Goal: Task Accomplishment & Management: Use online tool/utility

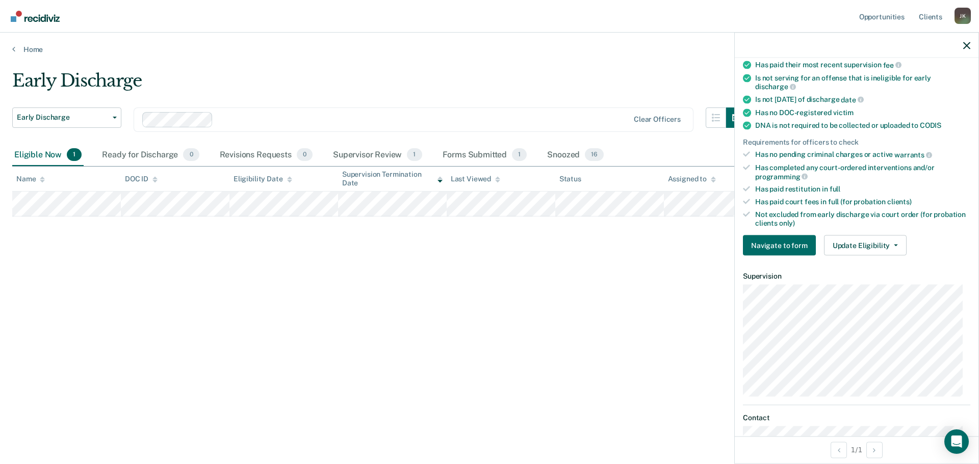
scroll to position [204, 0]
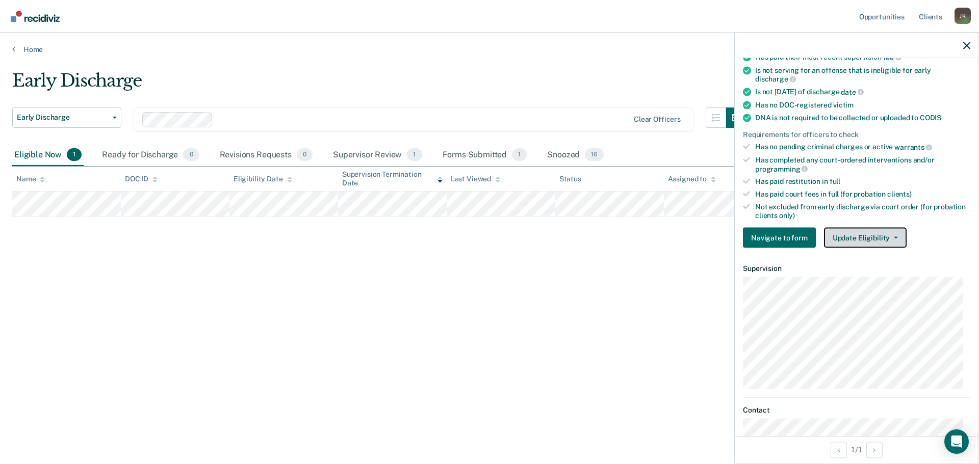
click at [869, 240] on button "Update Eligibility" at bounding box center [865, 238] width 83 height 20
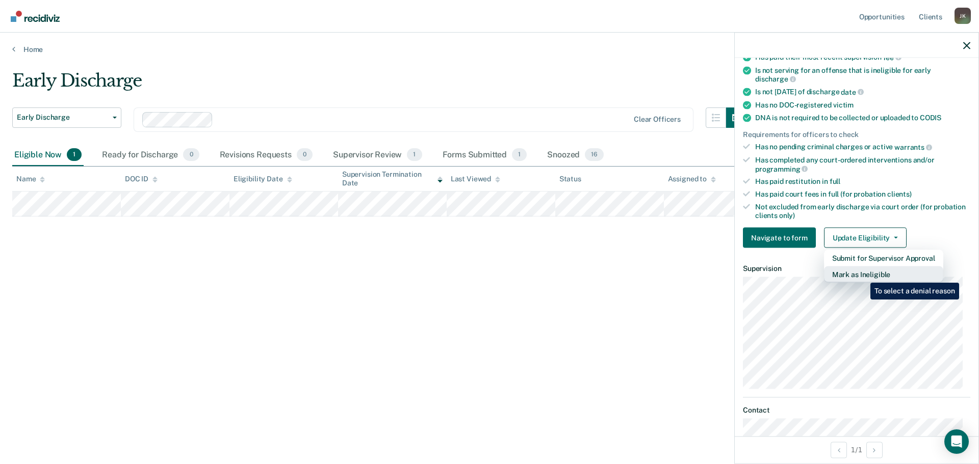
click at [863, 275] on button "Mark as Ineligible" at bounding box center [883, 275] width 119 height 16
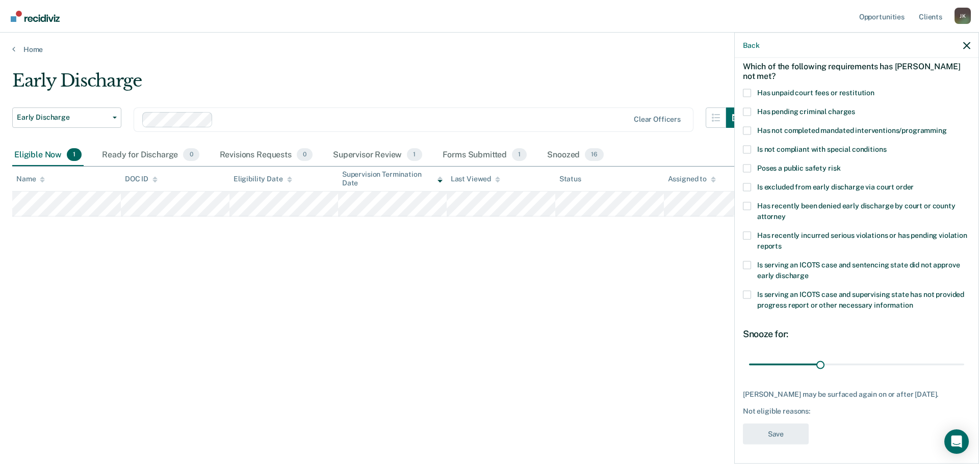
click at [748, 133] on span at bounding box center [747, 130] width 8 height 8
click at [947, 126] on input "Has not completed mandated interventions/programming" at bounding box center [947, 126] width 0 height 0
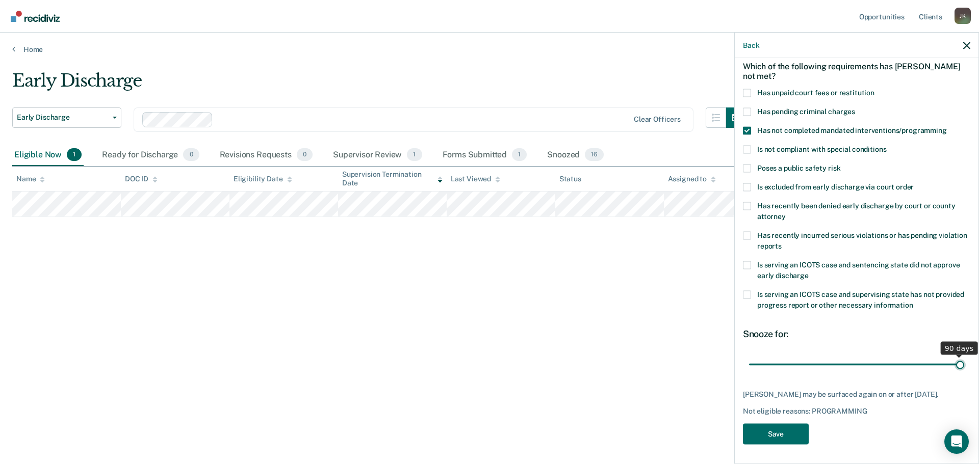
drag, startPoint x: 819, startPoint y: 364, endPoint x: 978, endPoint y: 387, distance: 160.6
type input "90"
click at [964, 374] on input "range" at bounding box center [856, 365] width 215 height 18
click at [788, 432] on button "Save" at bounding box center [776, 434] width 66 height 21
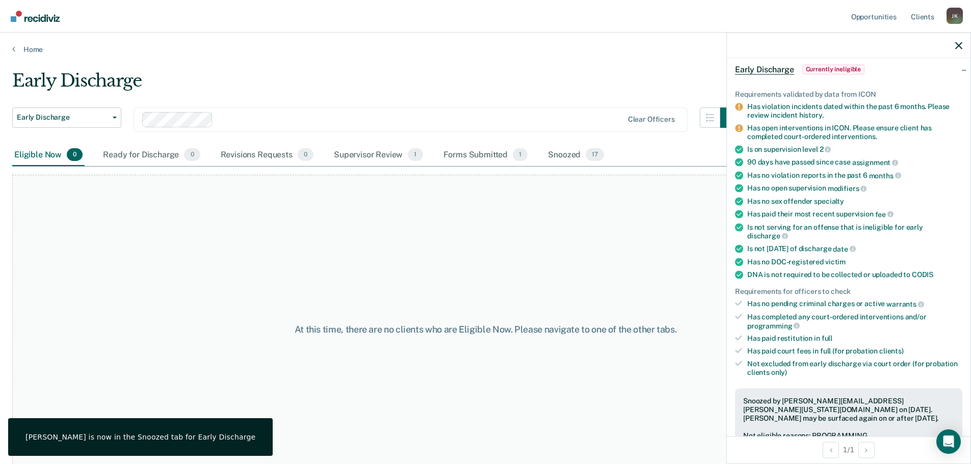
click at [952, 44] on div at bounding box center [849, 45] width 244 height 25
click at [959, 48] on icon "button" at bounding box center [958, 45] width 7 height 7
